Goal: Transaction & Acquisition: Download file/media

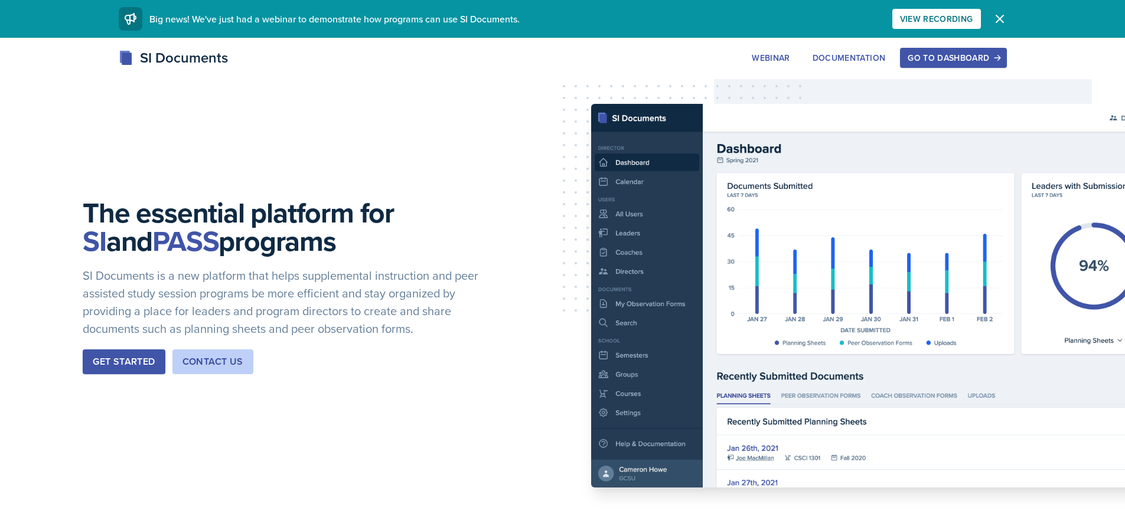
click at [923, 53] on div "Go to Dashboard" at bounding box center [953, 57] width 91 height 9
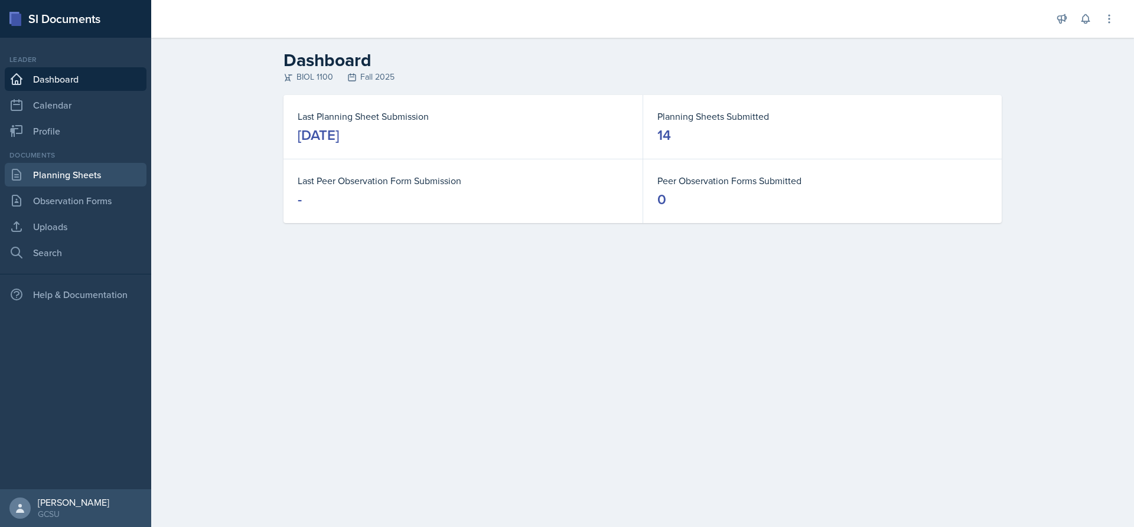
click at [71, 180] on link "Planning Sheets" at bounding box center [76, 175] width 142 height 24
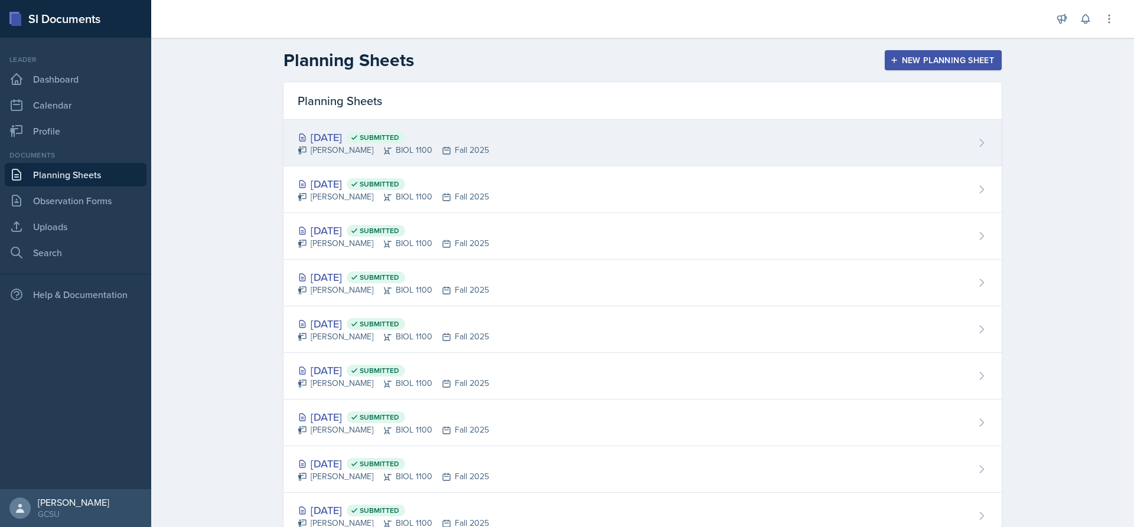
click at [341, 137] on div "[DATE] Submitted" at bounding box center [393, 137] width 191 height 16
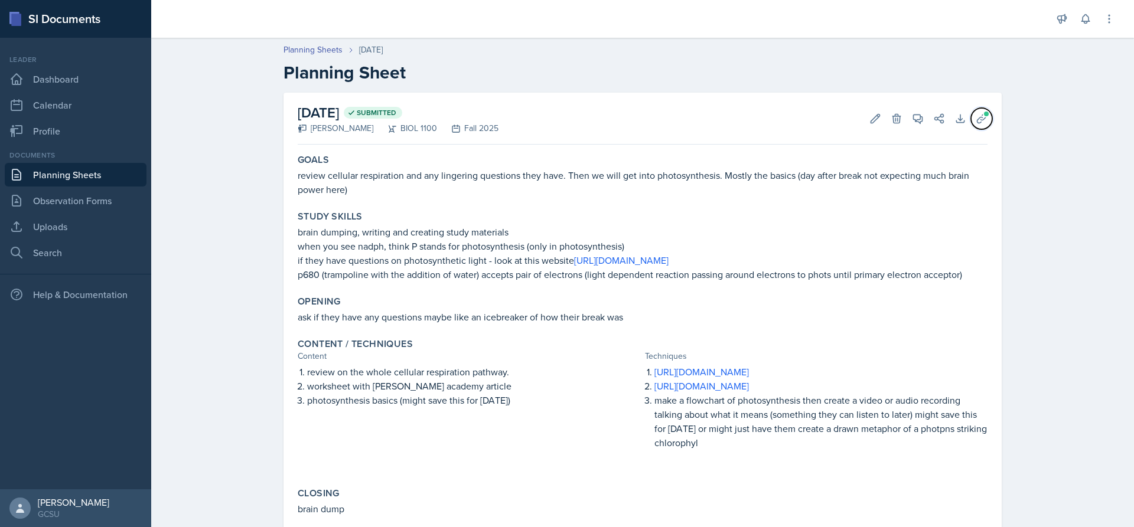
click at [976, 113] on icon at bounding box center [982, 119] width 12 height 12
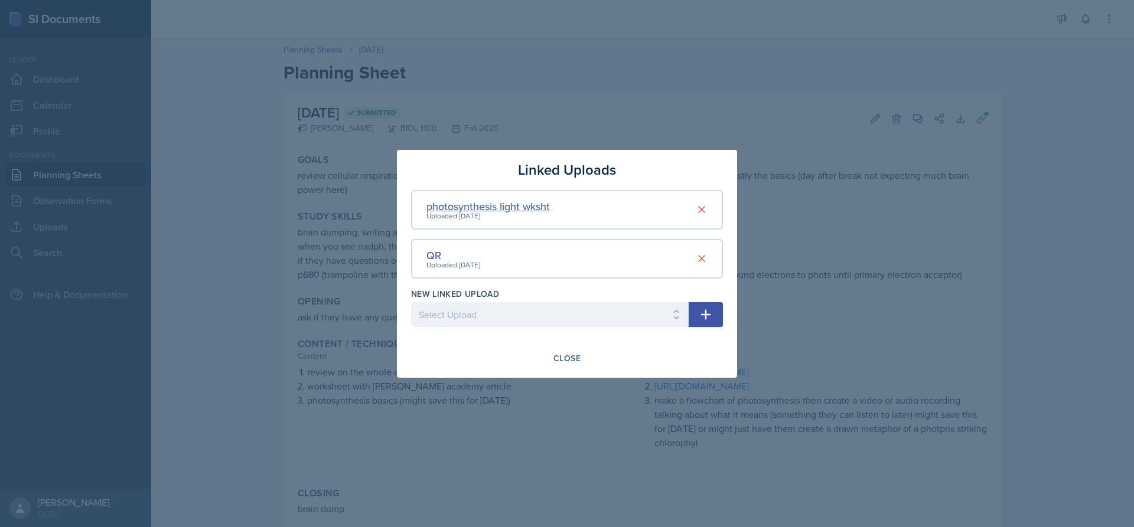
click at [501, 207] on div "photosynthesis light wksht" at bounding box center [487, 206] width 123 height 16
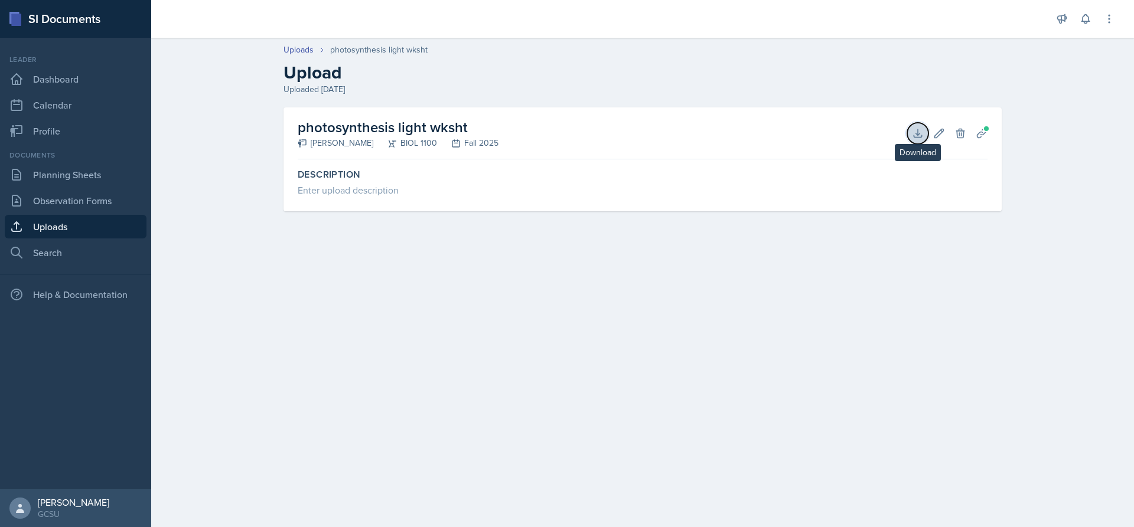
click at [922, 126] on button "Download" at bounding box center [917, 133] width 21 height 21
click at [79, 168] on link "Planning Sheets" at bounding box center [76, 175] width 142 height 24
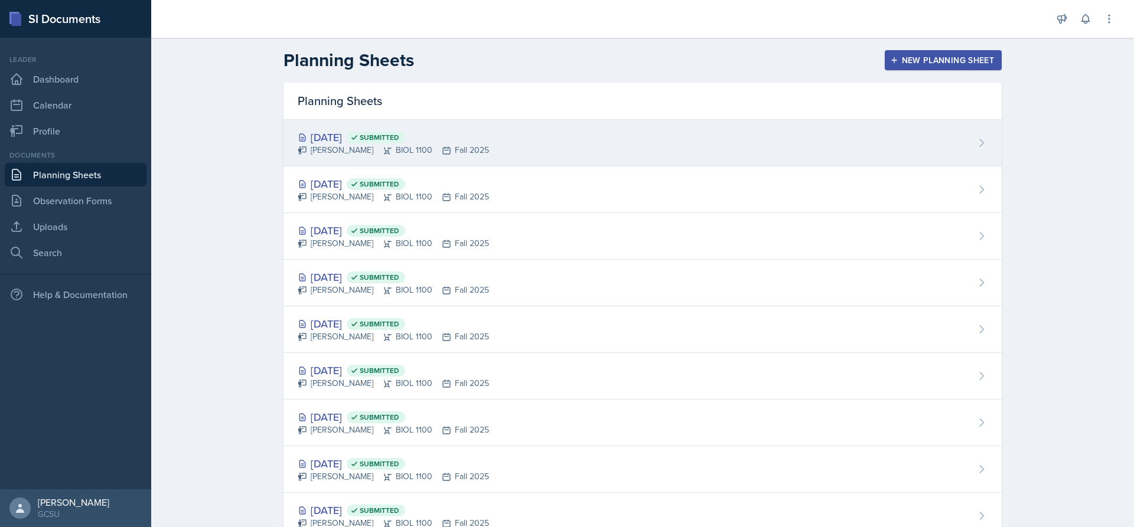
click at [350, 138] on div "[DATE] Submitted" at bounding box center [393, 137] width 191 height 16
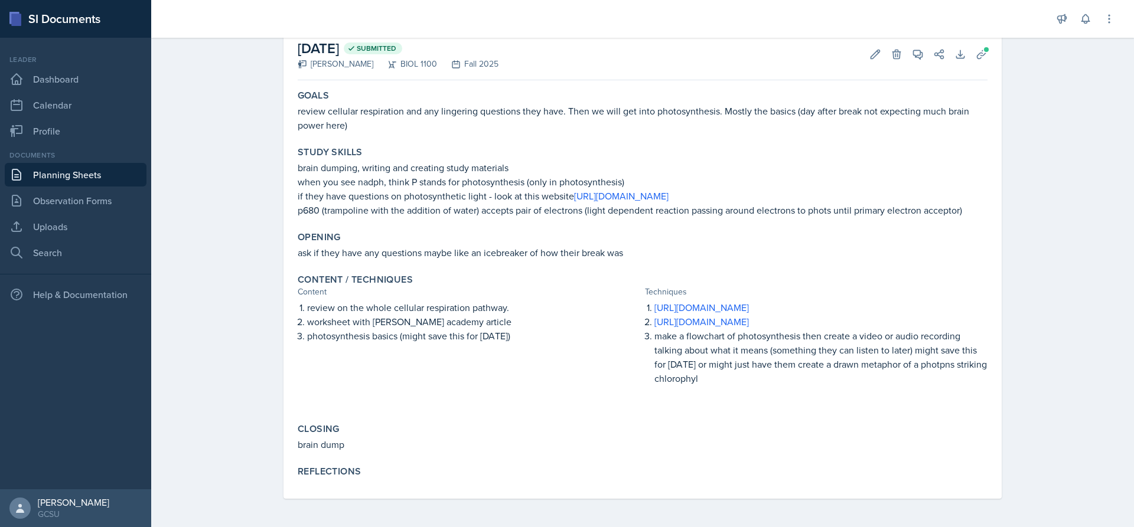
scroll to position [121, 0]
